Goal: Contribute content: Add original content to the website for others to see

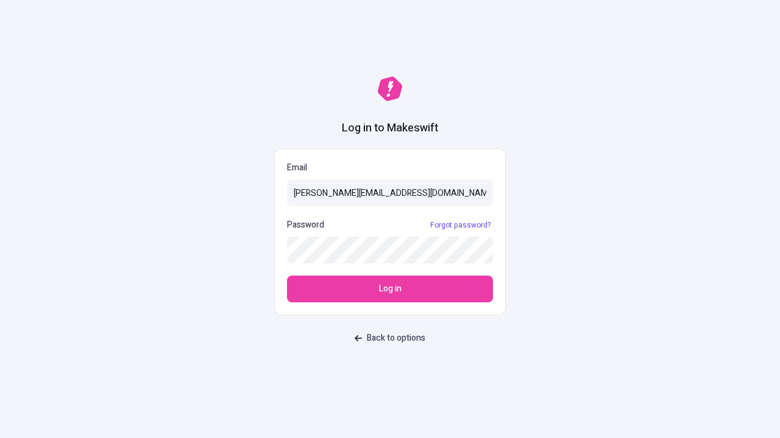
type input "[PERSON_NAME][EMAIL_ADDRESS][DOMAIN_NAME]"
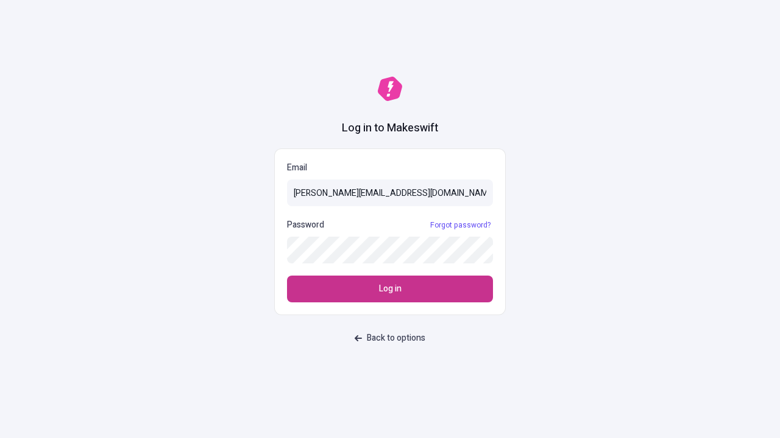
click at [390, 289] on span "Log in" at bounding box center [390, 289] width 23 height 13
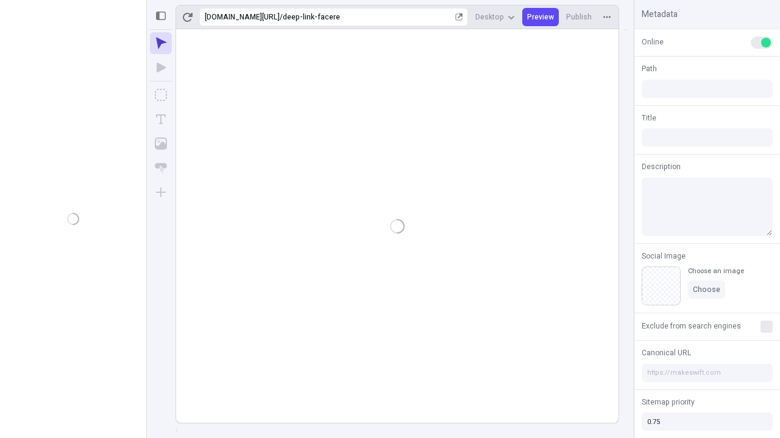
type input "/deep-link-facere"
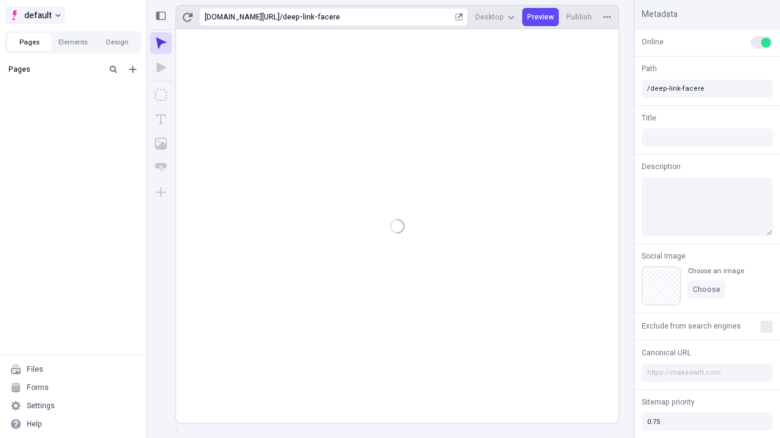
click at [34, 15] on span "default" at bounding box center [37, 15] width 27 height 15
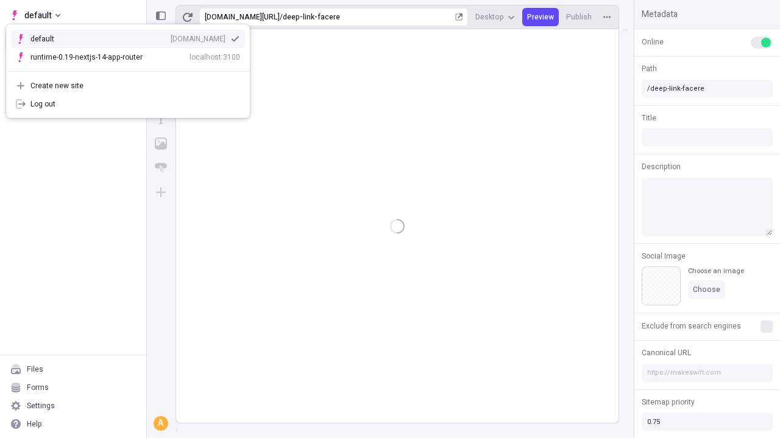
click at [171, 37] on div "qee9k4dy7d.staging.makeswift.site" at bounding box center [198, 39] width 55 height 10
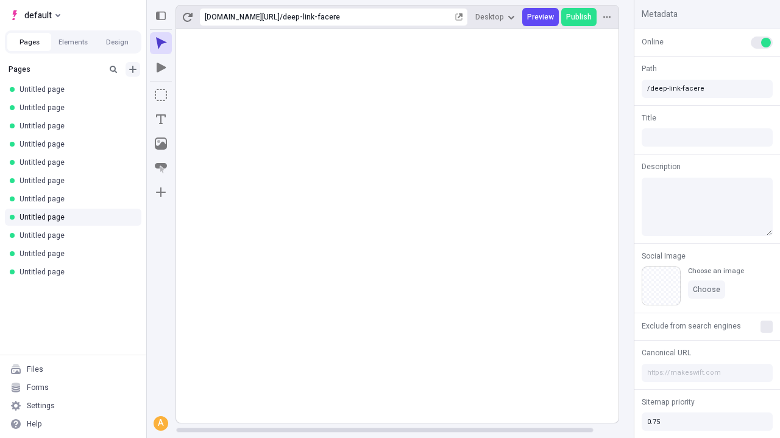
click at [133, 69] on icon "Add new" at bounding box center [132, 69] width 7 height 7
click at [197, 94] on span "Blank page" at bounding box center [205, 95] width 76 height 10
type input "/deep-link-facere"
